Goal: Task Accomplishment & Management: Use online tool/utility

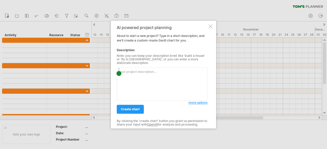
click at [201, 102] on span "more options" at bounding box center [197, 103] width 19 height 4
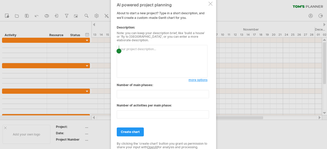
paste textarea "Outline the timeline for my dissertation, beginning with proposal development, …"
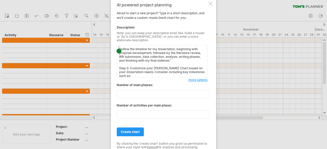
click at [118, 47] on textarea "Outline the timeline for my dissertation, beginning with proposal development, …" at bounding box center [162, 61] width 91 height 33
paste textarea "Create a timeline for my dissertation where data collection will take 4 months,…"
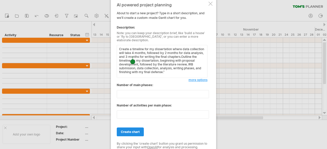
type textarea "Create a timeline for my dissertation where data collection will take 4 months,…"
click at [132, 130] on span "create chart" at bounding box center [130, 132] width 19 height 4
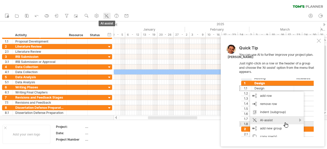
click at [106, 17] on icon at bounding box center [106, 15] width 5 height 5
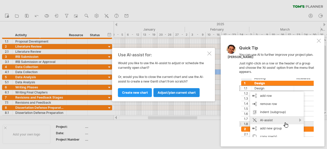
click at [170, 94] on span "Adjust/plan current chart" at bounding box center [176, 93] width 38 height 4
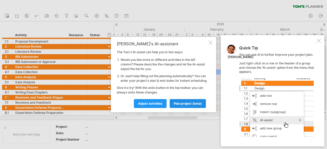
click at [181, 107] on link "plan project (beta)" at bounding box center [187, 103] width 36 height 9
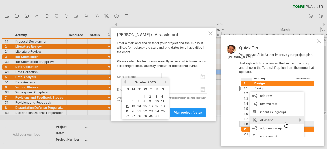
click at [188, 79] on input "start project:" at bounding box center [184, 77] width 46 height 8
click at [126, 82] on link "previous" at bounding box center [125, 82] width 4 height 4
click at [138, 100] on link "9" at bounding box center [138, 101] width 3 height 5
type input "********"
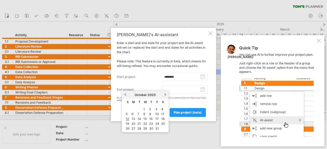
click at [203, 89] on input "end project:" at bounding box center [184, 90] width 46 height 8
click at [165, 95] on link "next" at bounding box center [165, 95] width 4 height 4
click at [165, 96] on link "next" at bounding box center [165, 95] width 4 height 4
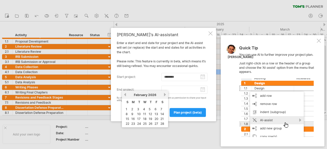
click at [165, 96] on link "next" at bounding box center [165, 95] width 4 height 4
click at [133, 108] on link "1" at bounding box center [132, 109] width 3 height 5
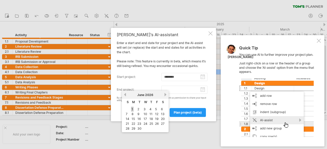
type input "********"
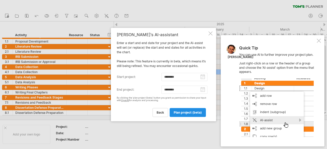
click at [187, 113] on span "plan project (beta)" at bounding box center [188, 113] width 28 height 4
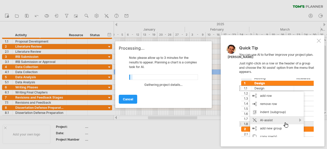
click at [318, 41] on div at bounding box center [318, 41] width 4 height 4
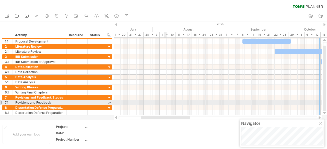
drag, startPoint x: 171, startPoint y: 119, endPoint x: 166, endPoint y: 105, distance: 14.5
click at [166, 105] on div "Trying to reach [DOMAIN_NAME] Connected again... 0% clear filter new 1" at bounding box center [163, 74] width 327 height 149
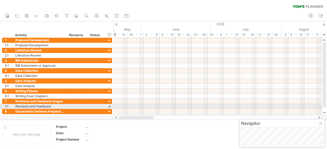
drag, startPoint x: 161, startPoint y: 117, endPoint x: 115, endPoint y: 109, distance: 46.1
click at [115, 109] on div "Trying to reach [DOMAIN_NAME] Connected again... 0% clear filter new 1" at bounding box center [163, 74] width 327 height 149
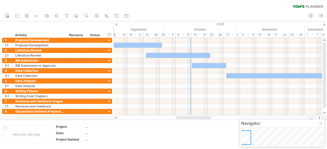
drag, startPoint x: 152, startPoint y: 117, endPoint x: 190, endPoint y: 125, distance: 39.0
click at [190, 125] on div "Trying to reach [DOMAIN_NAME] Connected again... 0% clear filter new 1" at bounding box center [163, 74] width 327 height 149
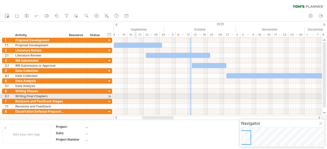
click at [135, 95] on div at bounding box center [218, 96] width 208 height 5
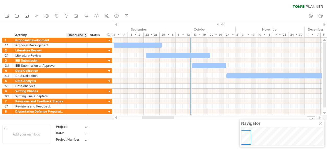
click at [86, 128] on div "...." at bounding box center [106, 127] width 43 height 4
click at [85, 133] on div "...." at bounding box center [106, 133] width 43 height 4
click at [86, 140] on div "...." at bounding box center [106, 140] width 43 height 4
click at [107, 16] on icon at bounding box center [106, 15] width 5 height 5
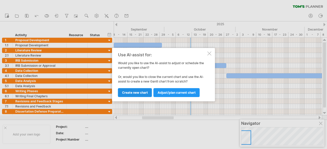
click at [143, 93] on span "Create new chart" at bounding box center [135, 93] width 26 height 4
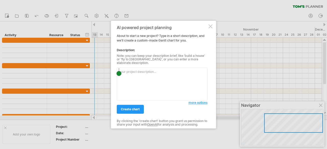
paste textarea "| **Lorem / Ipsu** | **Dolorsit** | **Ametco (5782–1825)** | **Adipiscing / Eli…"
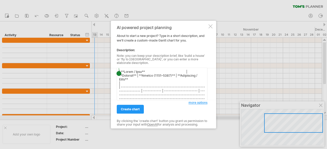
scroll to position [148, 0]
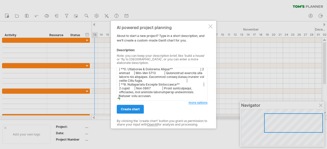
type textarea "| **Lorem / Ipsu** | **Dolorsit** | **Ametco (5782–1825)** | **Adipiscing / Eli…"
click at [130, 108] on span "create chart" at bounding box center [130, 109] width 19 height 4
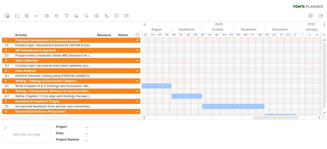
drag, startPoint x: 207, startPoint y: 118, endPoint x: 283, endPoint y: 119, distance: 75.8
click at [283, 119] on div at bounding box center [275, 117] width 45 height 3
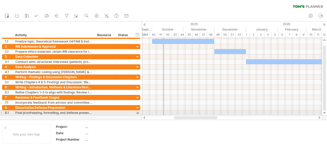
drag, startPoint x: 285, startPoint y: 118, endPoint x: 210, endPoint y: 115, distance: 75.4
click at [210, 115] on div "Trying to reach [DOMAIN_NAME] Connected again... 0% clear filter new 1" at bounding box center [163, 74] width 327 height 149
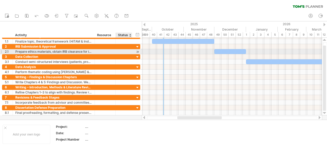
click at [138, 52] on div at bounding box center [137, 51] width 5 height 5
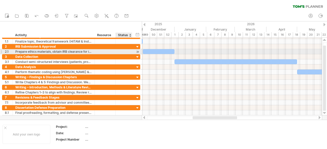
click at [138, 52] on div at bounding box center [137, 51] width 5 height 5
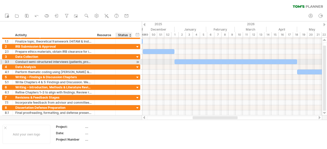
click at [137, 61] on div at bounding box center [137, 61] width 5 height 5
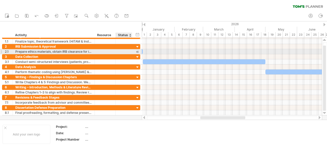
click at [138, 51] on div at bounding box center [137, 51] width 5 height 5
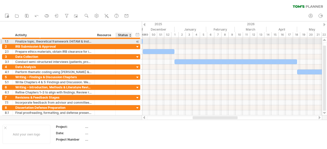
click at [138, 42] on div at bounding box center [137, 41] width 5 height 5
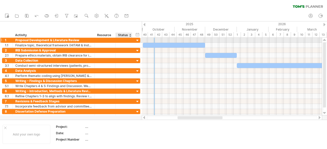
click at [139, 40] on div at bounding box center [137, 40] width 5 height 5
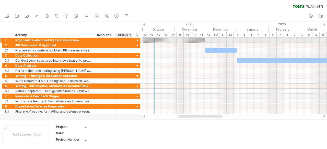
click at [138, 40] on div at bounding box center [137, 40] width 5 height 5
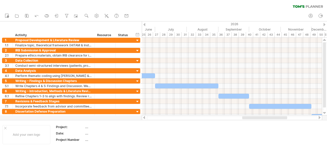
drag, startPoint x: 191, startPoint y: 119, endPoint x: 256, endPoint y: 118, distance: 64.6
click at [256, 118] on div at bounding box center [264, 117] width 45 height 3
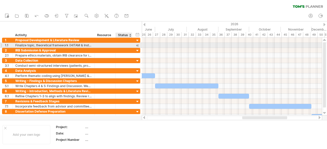
click at [129, 45] on div at bounding box center [123, 45] width 11 height 5
click at [137, 45] on div at bounding box center [137, 45] width 5 height 5
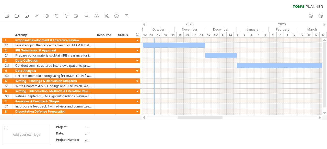
click at [161, 29] on div "October" at bounding box center [159, 29] width 32 height 5
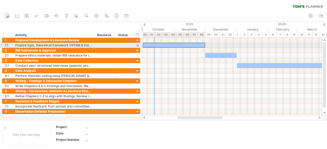
click at [148, 44] on div at bounding box center [174, 45] width 62 height 5
click at [146, 45] on div at bounding box center [174, 45] width 62 height 5
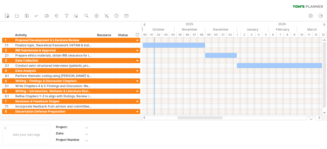
click at [143, 119] on div at bounding box center [144, 117] width 4 height 3
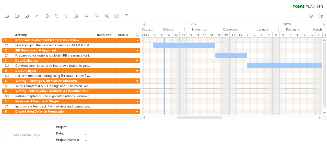
click at [143, 119] on div at bounding box center [144, 117] width 4 height 3
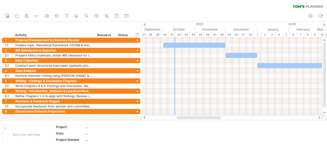
click at [143, 119] on div at bounding box center [144, 117] width 4 height 3
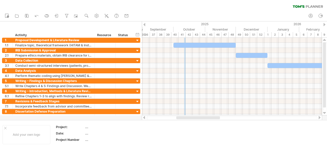
click at [143, 119] on div at bounding box center [144, 117] width 4 height 3
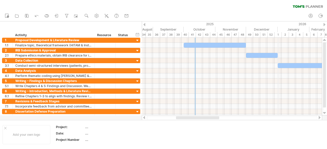
click at [277, 34] on div "1" at bounding box center [277, 34] width 7 height 5
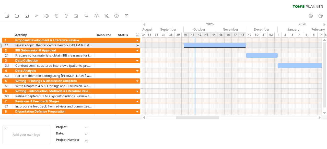
click at [192, 45] on div at bounding box center [214, 45] width 62 height 5
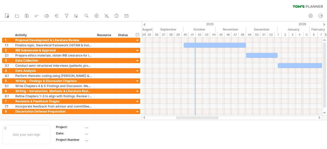
click at [87, 134] on div "...." at bounding box center [106, 133] width 43 height 4
click at [5, 16] on rect at bounding box center [6, 16] width 3 height 4
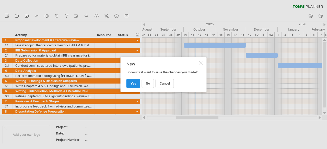
click at [134, 85] on span "yes" at bounding box center [133, 84] width 6 height 4
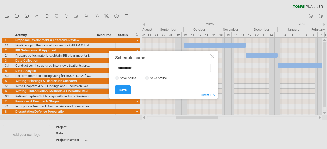
drag, startPoint x: 140, startPoint y: 67, endPoint x: 99, endPoint y: 66, distance: 41.1
click at [98, 66] on div "Trying to reach [DOMAIN_NAME] Connected again... 0% clear filter new 1" at bounding box center [163, 74] width 327 height 149
type input "**"
click at [150, 77] on label "save offline" at bounding box center [160, 78] width 22 height 4
click at [127, 92] on link "Save" at bounding box center [123, 89] width 16 height 9
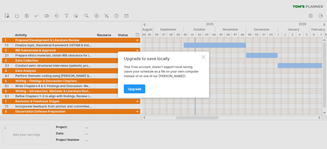
click at [204, 58] on div at bounding box center [203, 57] width 4 height 4
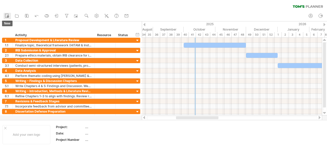
click at [8, 16] on circle at bounding box center [8, 17] width 2 height 2
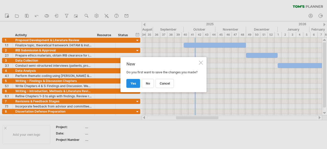
click at [132, 85] on span "yes" at bounding box center [133, 84] width 6 height 4
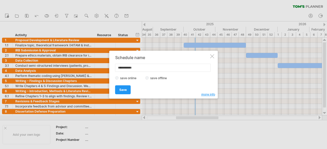
drag, startPoint x: 142, startPoint y: 69, endPoint x: 110, endPoint y: 68, distance: 31.7
click at [110, 68] on div "**********" at bounding box center [163, 75] width 108 height 48
type input "**"
click at [120, 89] on span "Save" at bounding box center [122, 90] width 7 height 4
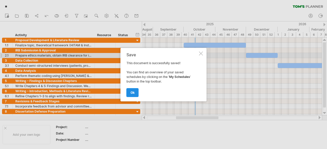
click at [134, 93] on span "ok" at bounding box center [132, 93] width 4 height 4
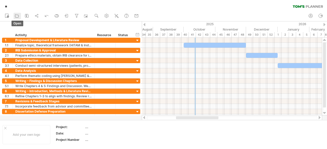
click at [18, 17] on icon at bounding box center [16, 16] width 3 height 3
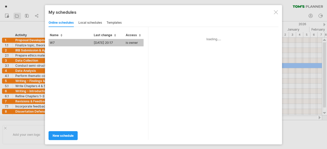
type input "**"
type input "**********"
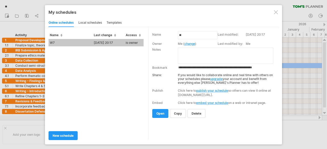
click at [275, 12] on div at bounding box center [276, 12] width 4 height 4
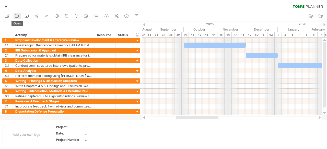
click at [17, 17] on icon at bounding box center [16, 15] width 5 height 5
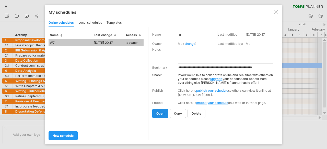
click at [156, 113] on span "open" at bounding box center [160, 114] width 8 height 4
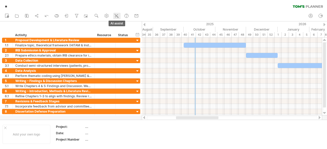
click at [117, 15] on icon at bounding box center [116, 15] width 5 height 5
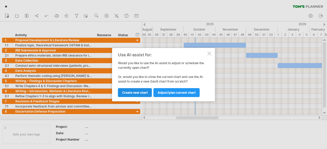
click at [134, 94] on span "Create new chart" at bounding box center [135, 93] width 26 height 4
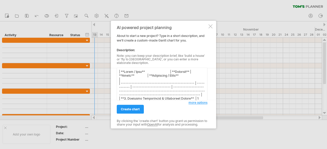
scroll to position [84, 0]
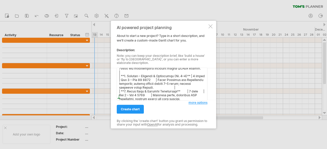
click at [129, 95] on textarea at bounding box center [162, 84] width 91 height 33
paste textarea "Milestone Summary Proposal submitted: [DATE] IRB approved: [DATE] Data collecti…"
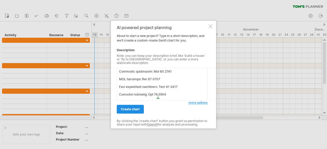
type textarea "| **Lorem / Ipsu** | **Dolorsit** | **Ametc** | **Adipiscing / Elits** | | ----…"
click at [134, 108] on span "create chart" at bounding box center [130, 109] width 19 height 4
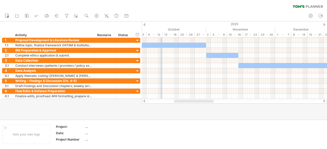
click at [144, 101] on div at bounding box center [144, 101] width 4 height 3
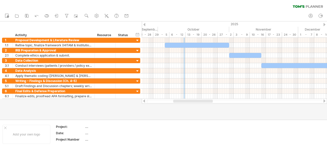
click at [323, 102] on div at bounding box center [324, 101] width 4 height 3
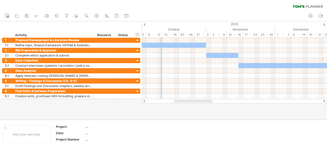
click at [323, 102] on div at bounding box center [324, 101] width 4 height 3
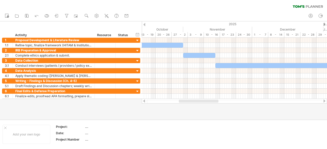
click at [323, 102] on div at bounding box center [324, 101] width 4 height 3
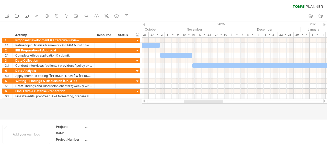
click at [323, 102] on div at bounding box center [324, 101] width 4 height 3
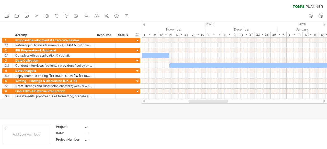
click at [323, 102] on div at bounding box center [324, 101] width 4 height 3
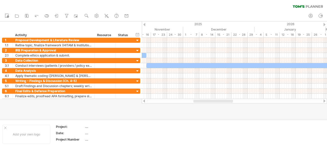
click at [323, 102] on div at bounding box center [324, 101] width 4 height 3
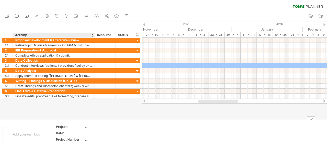
click at [85, 126] on div "...." at bounding box center [106, 127] width 43 height 4
click at [81, 128] on div "Project:" at bounding box center [70, 127] width 28 height 4
click at [88, 127] on div "...." at bounding box center [106, 127] width 43 height 4
type input "**********"
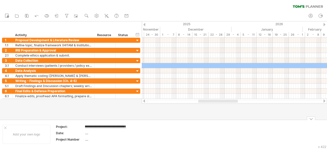
click at [171, 121] on div "**********" at bounding box center [163, 134] width 327 height 29
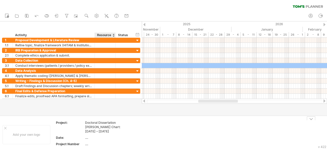
click at [102, 127] on div "Doctoral Dissertation [PERSON_NAME] Chart: [DATE] – [DATE]" at bounding box center [106, 127] width 43 height 13
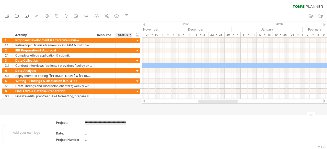
drag, startPoint x: 93, startPoint y: 123, endPoint x: 127, endPoint y: 122, distance: 34.2
click at [127, 122] on td "**********" at bounding box center [106, 126] width 43 height 10
type input "**********"
click at [118, 131] on table "**********" at bounding box center [91, 132] width 73 height 24
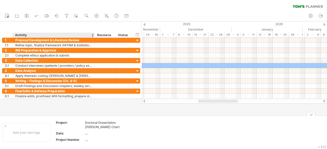
click at [87, 134] on div "...." at bounding box center [106, 133] width 43 height 4
drag, startPoint x: 86, startPoint y: 133, endPoint x: 82, endPoint y: 132, distance: 4.1
click at [82, 132] on tr "**********" at bounding box center [92, 135] width 72 height 6
type input "**********"
click at [89, 138] on div "...." at bounding box center [106, 140] width 43 height 4
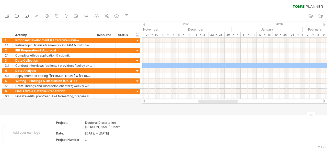
click at [170, 128] on td at bounding box center [151, 133] width 40 height 24
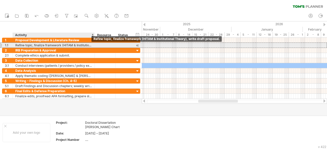
click at [87, 44] on div "Refine topic, finalize framework (HITAM & Institutional Theory), write draft pr…" at bounding box center [53, 45] width 77 height 5
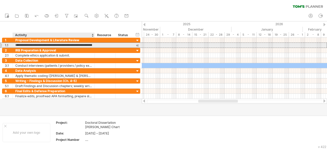
click at [86, 45] on input "**********" at bounding box center [53, 45] width 77 height 5
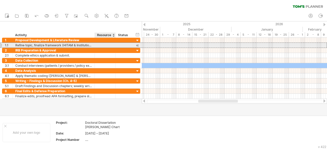
click at [100, 45] on div at bounding box center [105, 45] width 16 height 5
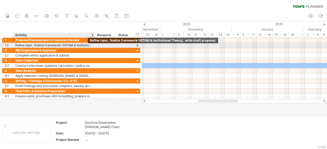
click at [84, 45] on div "Refine topic, finalize framework (HITAM & Institutional Theory), write draft pr…" at bounding box center [53, 45] width 77 height 5
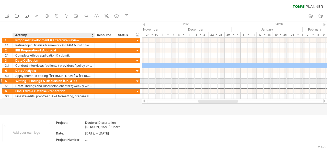
click at [54, 81] on div "Writing – Findings & Discussion (Ch. 4–5)" at bounding box center [53, 81] width 77 height 5
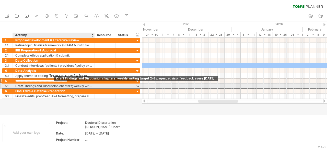
click at [54, 84] on div "Draft Findings and Discussion chapters; weekly writing target 2–3 pages; adviso…" at bounding box center [53, 86] width 77 height 5
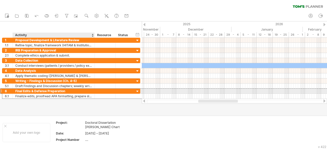
click at [62, 90] on div "Final Edits & Defense Preparation" at bounding box center [53, 91] width 77 height 5
click at [137, 90] on div at bounding box center [137, 91] width 5 height 5
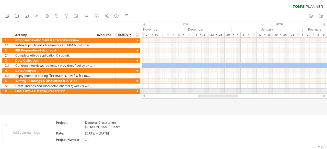
click at [137, 90] on div at bounding box center [137, 91] width 5 height 5
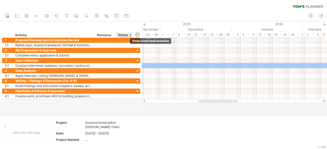
click at [137, 35] on div "hide start/end/duration show start/end/duration" at bounding box center [137, 34] width 5 height 5
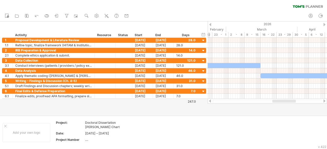
drag, startPoint x: 263, startPoint y: 102, endPoint x: 291, endPoint y: 102, distance: 27.6
click at [291, 102] on div at bounding box center [283, 101] width 23 height 3
click at [29, 18] on icon at bounding box center [26, 15] width 5 height 5
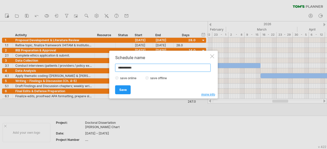
drag, startPoint x: 151, startPoint y: 69, endPoint x: 96, endPoint y: 68, distance: 54.9
click at [96, 68] on div "Trying to reach [DOMAIN_NAME] Connected again... 0% clear filter new 1" at bounding box center [163, 74] width 327 height 149
paste input "**********"
type input "**********"
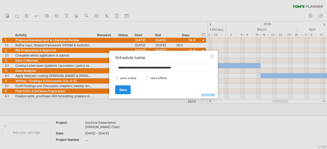
click at [126, 89] on span "Save" at bounding box center [122, 90] width 7 height 4
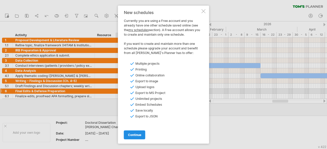
click at [134, 135] on span "continue" at bounding box center [134, 135] width 13 height 4
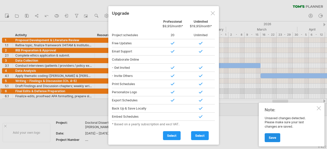
click at [272, 137] on span "Save" at bounding box center [271, 138] width 7 height 4
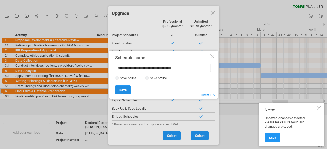
click at [123, 88] on span "Save" at bounding box center [122, 90] width 7 height 4
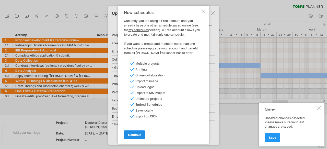
click at [136, 136] on span "continue" at bounding box center [134, 135] width 13 height 4
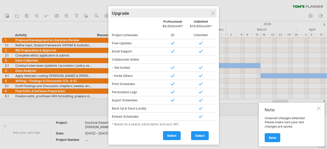
click at [215, 15] on div "Upgrade" at bounding box center [163, 12] width 103 height 9
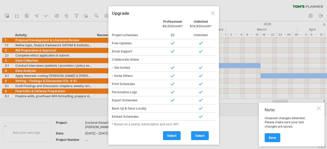
click at [213, 14] on div at bounding box center [213, 13] width 4 height 4
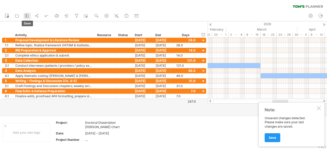
click at [25, 16] on icon at bounding box center [26, 15] width 3 height 3
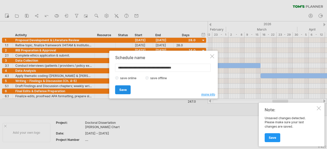
click at [120, 91] on span "Save" at bounding box center [122, 90] width 7 height 4
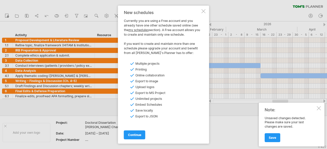
click at [203, 12] on div at bounding box center [203, 11] width 4 height 4
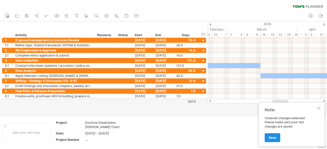
click at [268, 137] on link "Save" at bounding box center [272, 137] width 16 height 9
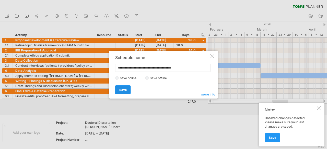
click at [121, 91] on span "Save" at bounding box center [122, 90] width 7 height 4
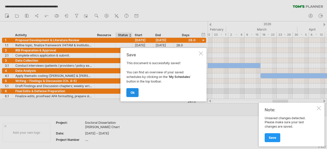
click at [131, 92] on span "ok" at bounding box center [132, 93] width 4 height 4
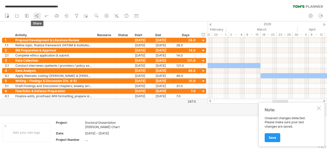
click at [36, 16] on icon at bounding box center [36, 15] width 5 height 5
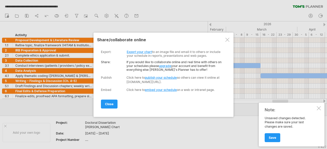
click at [143, 51] on link "Export your chart" at bounding box center [139, 52] width 25 height 4
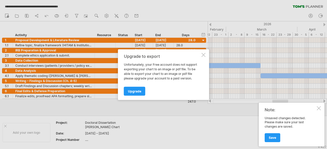
click at [202, 56] on div at bounding box center [203, 55] width 4 height 4
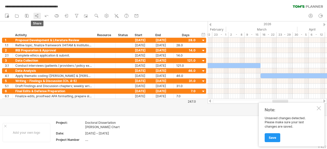
click at [38, 16] on icon at bounding box center [36, 15] width 5 height 5
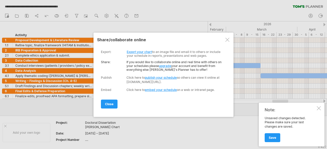
click at [227, 40] on div at bounding box center [227, 40] width 4 height 4
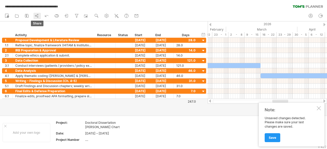
click at [38, 16] on icon at bounding box center [36, 15] width 5 height 5
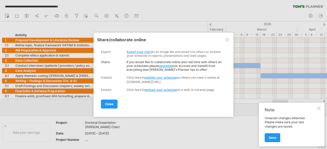
click at [157, 89] on link "embed your schedule" at bounding box center [161, 90] width 32 height 4
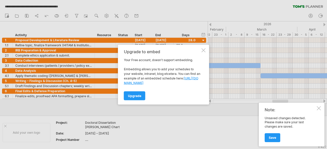
click at [203, 51] on div at bounding box center [203, 50] width 4 height 4
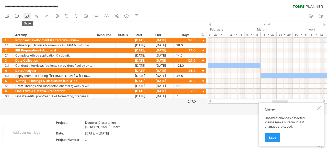
click at [30, 17] on link "save" at bounding box center [26, 16] width 7 height 7
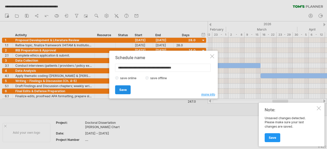
click at [122, 90] on span "Save" at bounding box center [122, 90] width 7 height 4
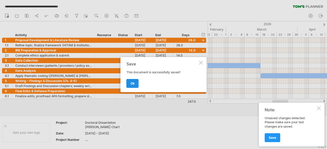
click at [134, 85] on link "ok" at bounding box center [132, 83] width 12 height 9
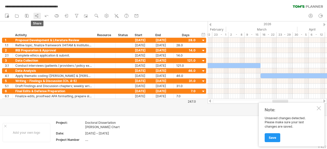
click at [39, 17] on icon at bounding box center [36, 15] width 5 height 5
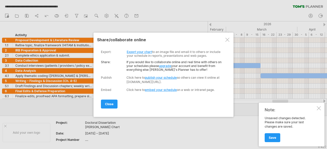
click at [162, 77] on link "publish your schedule" at bounding box center [161, 78] width 32 height 4
select select "*"
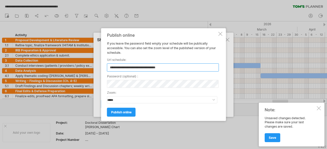
drag, startPoint x: 169, startPoint y: 69, endPoint x: 85, endPoint y: 69, distance: 83.7
click at [85, 69] on div "**********" at bounding box center [163, 74] width 327 height 149
click at [119, 112] on span "publish online" at bounding box center [121, 113] width 20 height 4
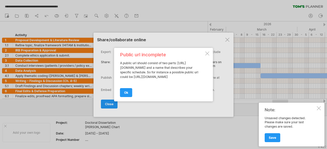
click at [129, 89] on div "ok" at bounding box center [162, 90] width 84 height 13
drag, startPoint x: 126, startPoint y: 95, endPoint x: 131, endPoint y: 95, distance: 5.9
click at [126, 95] on span "ok" at bounding box center [126, 93] width 4 height 4
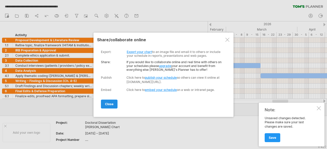
click at [112, 103] on span "close" at bounding box center [109, 104] width 8 height 4
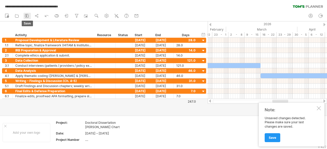
click at [27, 17] on rect at bounding box center [26, 16] width 1 height 1
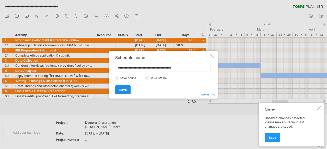
click at [125, 87] on link "Save" at bounding box center [123, 89] width 16 height 9
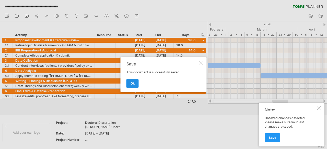
click at [133, 84] on span "ok" at bounding box center [132, 84] width 4 height 4
